Goal: Task Accomplishment & Management: Manage account settings

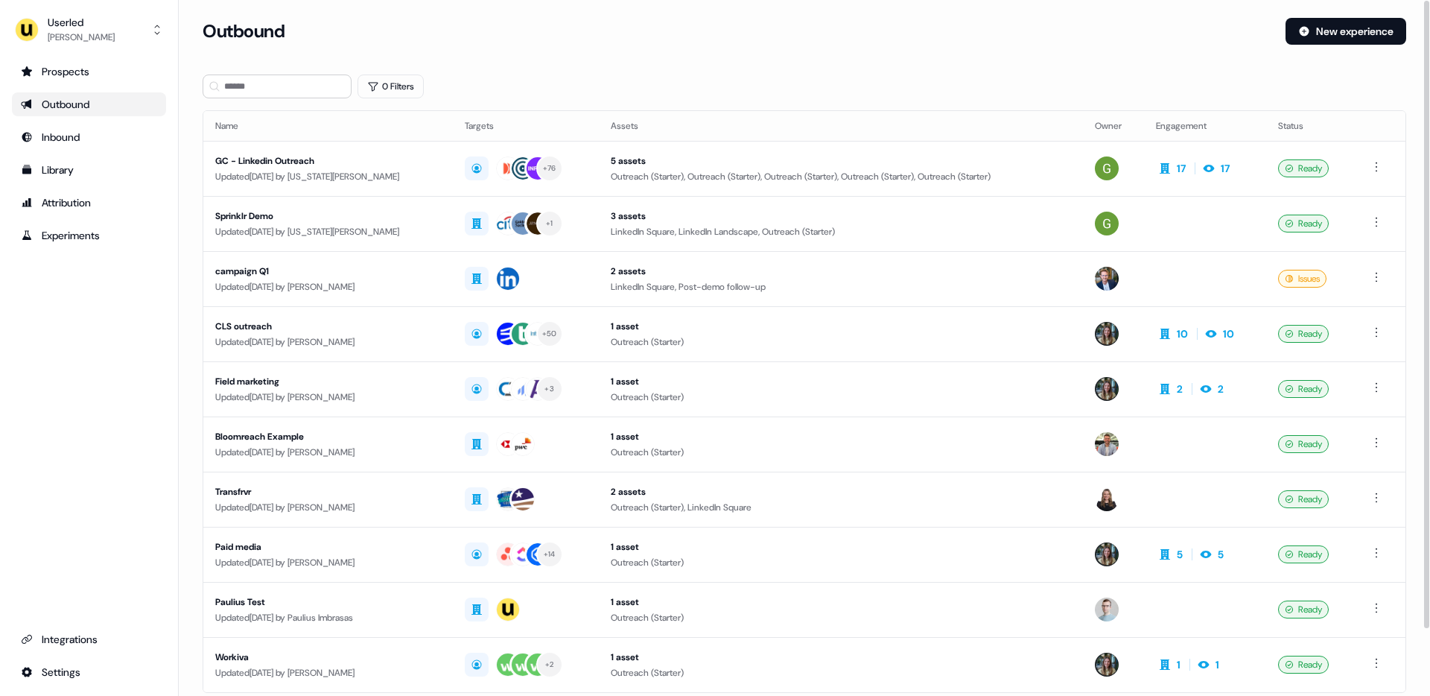
click at [62, 2] on div "Userled [PERSON_NAME] Prospects Outbound Inbound Library Attribution Experiment…" at bounding box center [89, 348] width 179 height 696
click at [61, 19] on div "Userled" at bounding box center [81, 22] width 67 height 15
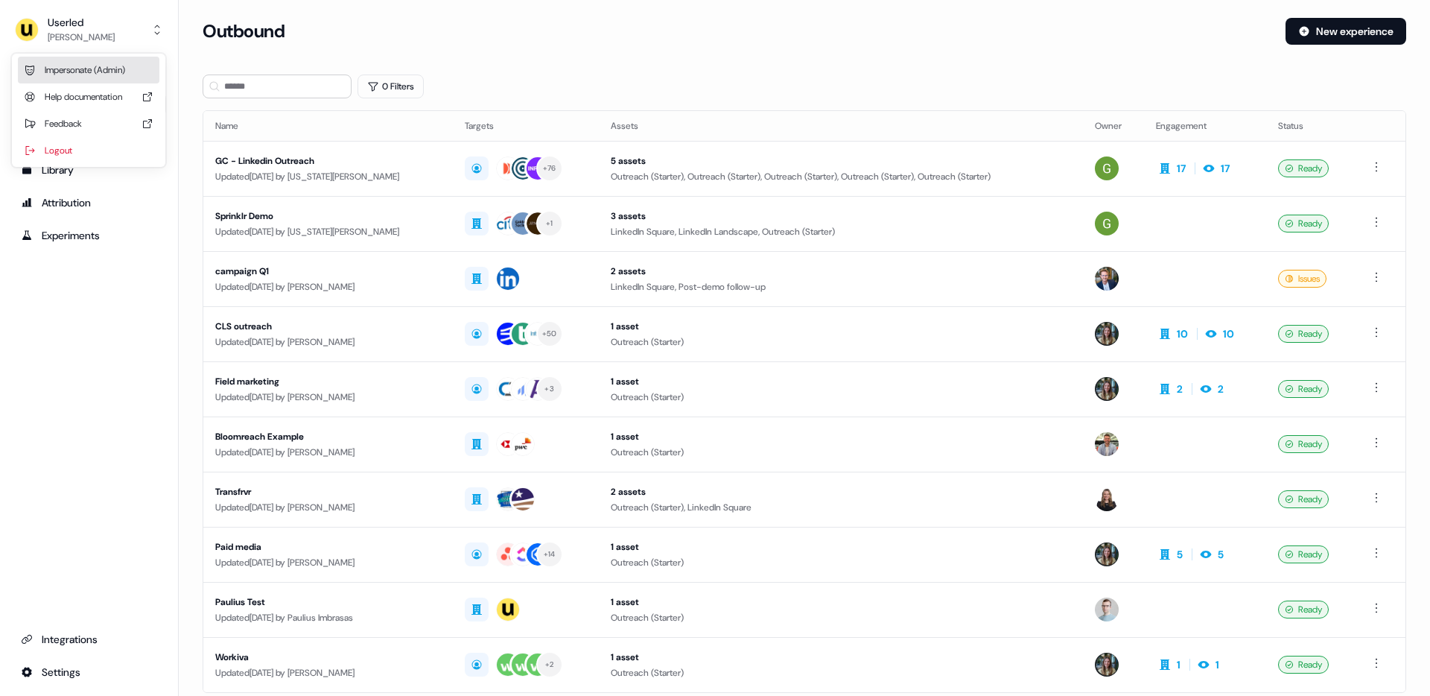
click at [60, 72] on div "Impersonate (Admin)" at bounding box center [89, 70] width 142 height 27
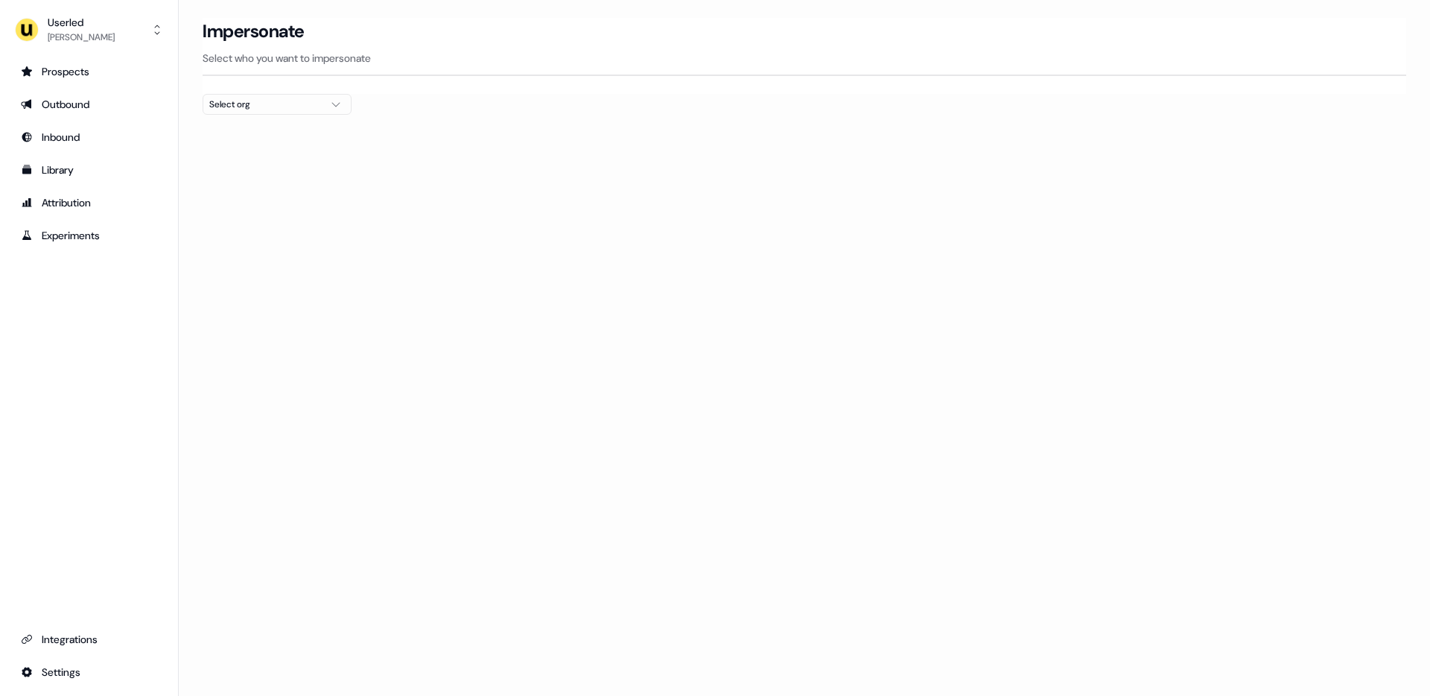
click at [282, 106] on div "Select org" at bounding box center [265, 104] width 112 height 15
type input "******"
click at [220, 158] on div "Netnut" at bounding box center [276, 158] width 147 height 24
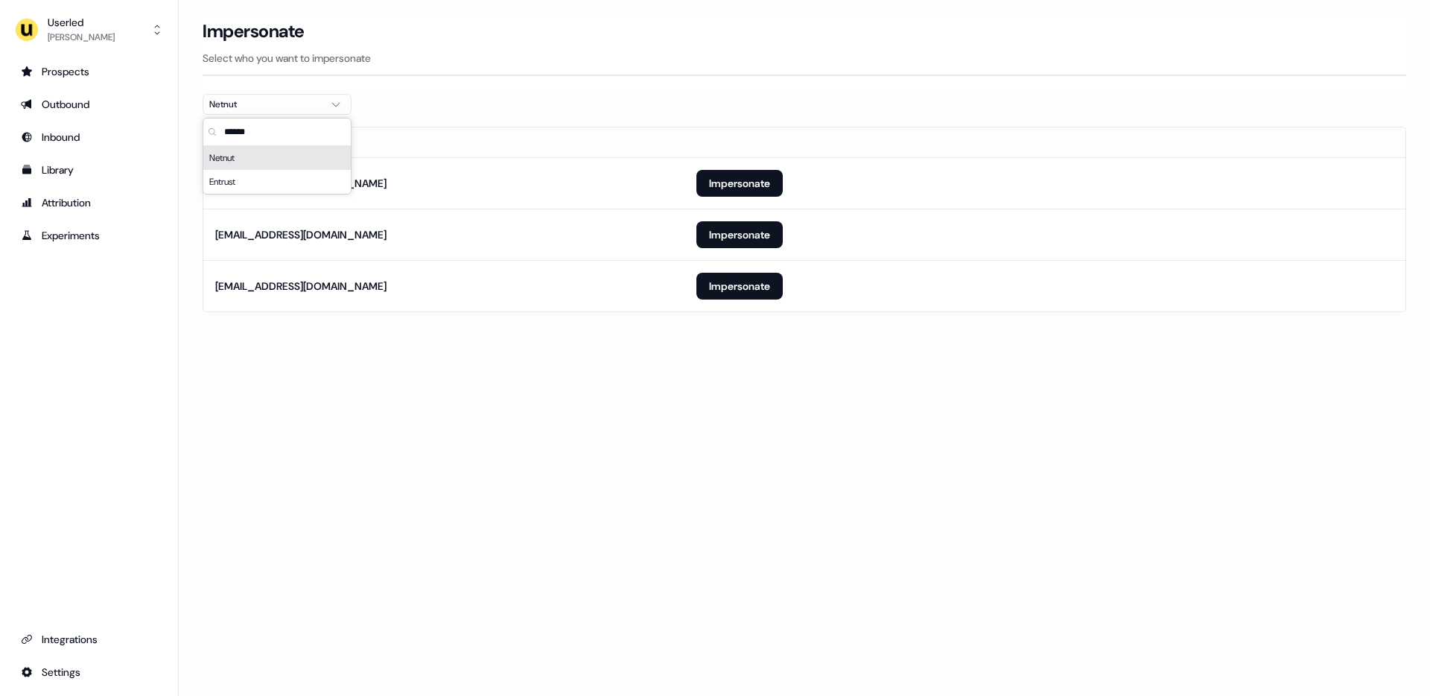
click at [189, 174] on section "Loading... Impersonate Select who you want to impersonate Netnut Email [EMAIL_A…" at bounding box center [804, 186] width 1251 height 336
click at [759, 187] on button "Impersonate" at bounding box center [740, 183] width 86 height 27
